Goal: Entertainment & Leisure: Consume media (video, audio)

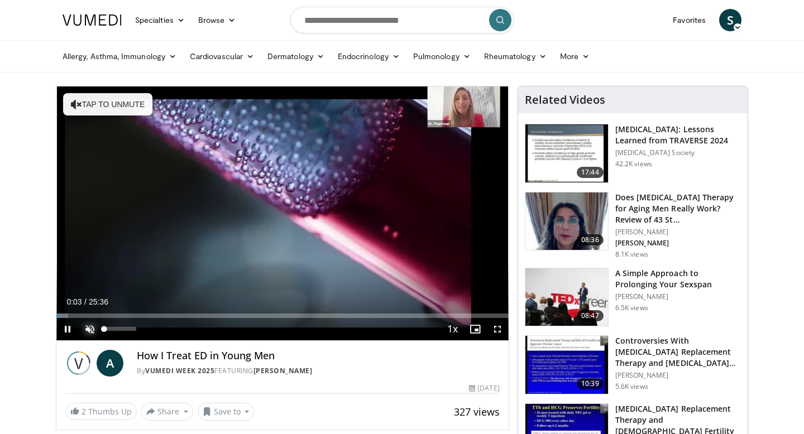
click at [91, 326] on span "Video Player" at bounding box center [90, 329] width 22 height 22
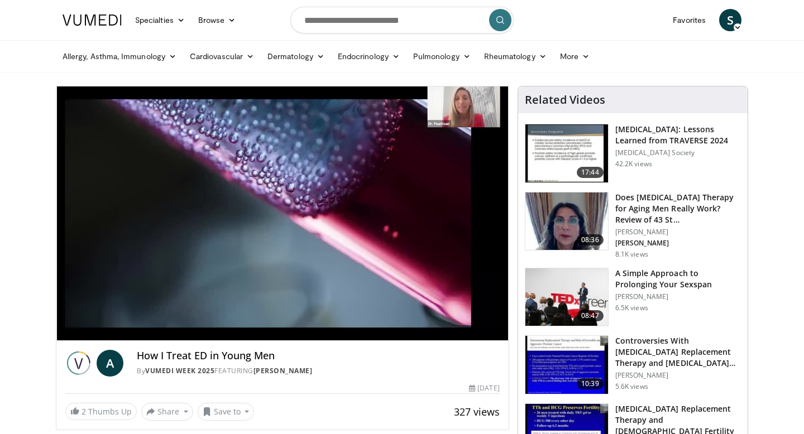
click at [68, 329] on div "10 seconds Tap to unmute" at bounding box center [282, 214] width 452 height 254
